Goal: Task Accomplishment & Management: Complete application form

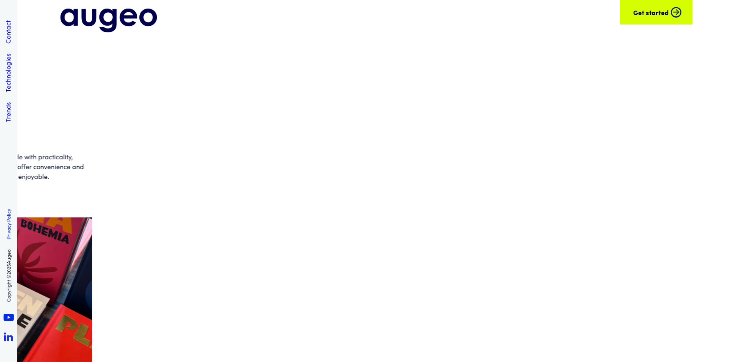
scroll to position [4345, 0]
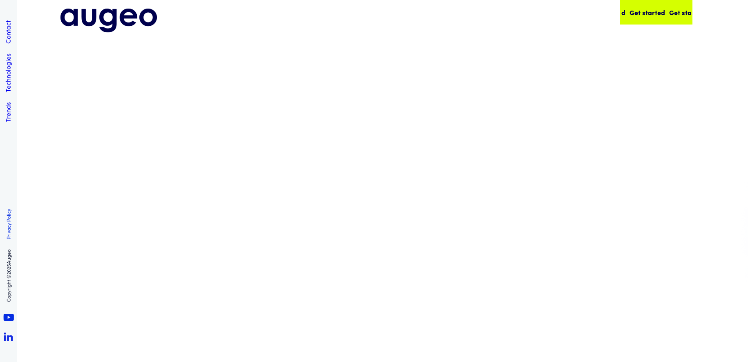
click at [639, 11] on div "Get started Get started Get started Get started" at bounding box center [666, 12] width 159 height 10
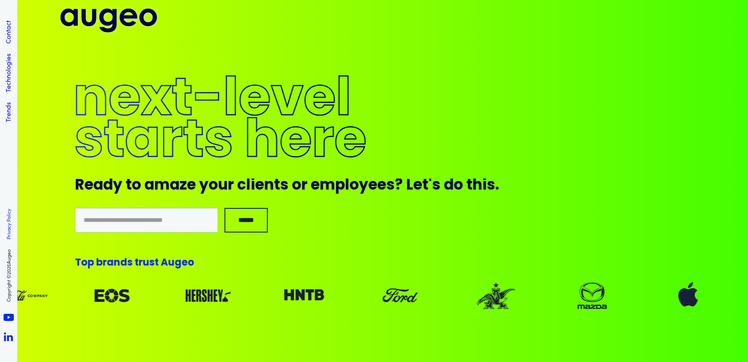
scroll to position [6973, 0]
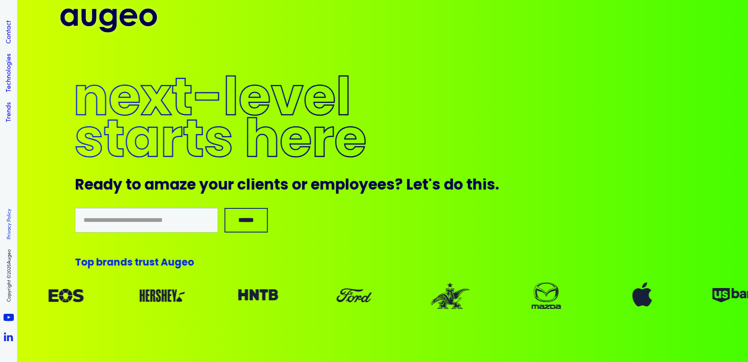
scroll to position [4345, 0]
